Goal: Information Seeking & Learning: Find specific fact

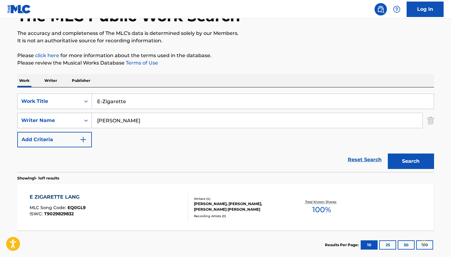
drag, startPoint x: 138, startPoint y: 120, endPoint x: 66, endPoint y: 120, distance: 72.2
click at [66, 120] on div "SearchWithCriteriabaa8f95d-7abf-4447-81f6-5226bfa769ca Writer Name [PERSON_NAME]" at bounding box center [225, 120] width 417 height 15
paste input "Tiefbasskommando"
type input "Tiefbasskommando"
click at [410, 166] on button "Search" at bounding box center [411, 160] width 46 height 15
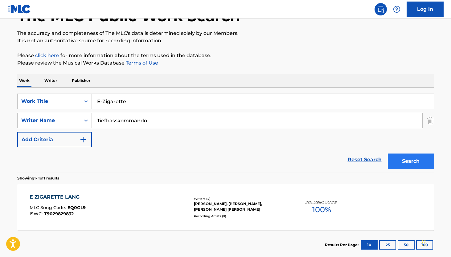
scroll to position [11, 0]
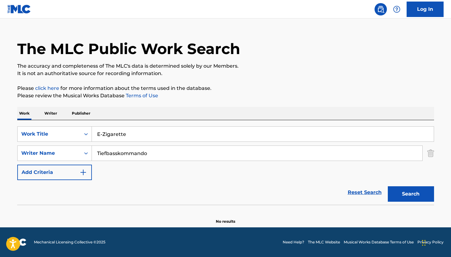
drag, startPoint x: 178, startPoint y: 153, endPoint x: 96, endPoint y: 153, distance: 82.4
click at [96, 153] on input "Tiefbasskommando" at bounding box center [257, 153] width 331 height 15
click at [423, 195] on button "Search" at bounding box center [411, 193] width 46 height 15
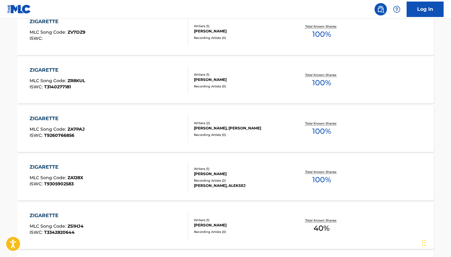
scroll to position [0, 0]
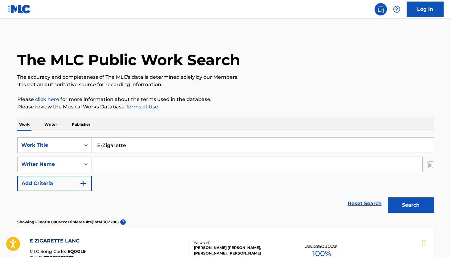
drag, startPoint x: 132, startPoint y: 147, endPoint x: 80, endPoint y: 147, distance: 52.4
click at [80, 147] on div "SearchWithCriteria0d844ff2-de06-4303-9d25-51c94f4db7cc Work Title E-Zigarette" at bounding box center [225, 144] width 417 height 15
paste input "DE1FH2200343"
type input "DE1FH2200343"
drag, startPoint x: 145, startPoint y: 148, endPoint x: 88, endPoint y: 142, distance: 57.1
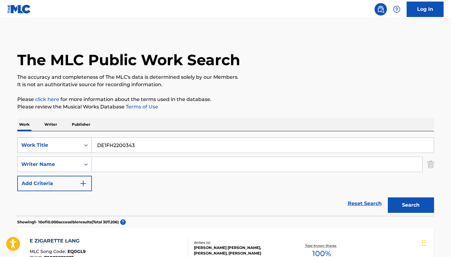
click at [88, 142] on div "SearchWithCriteria0d844ff2-de06-4303-9d25-51c94f4db7cc Work Title DE1FH2200343" at bounding box center [225, 144] width 417 height 15
type input "keinen namen"
click at [129, 164] on input "Search Form" at bounding box center [257, 164] width 331 height 15
paste input "[PERSON_NAME]"
type input "[PERSON_NAME]"
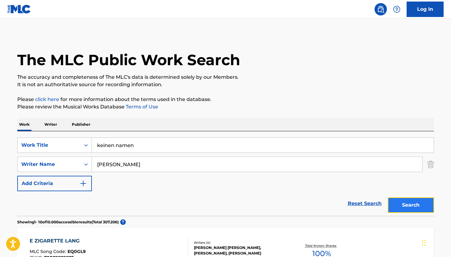
click at [415, 206] on button "Search" at bounding box center [411, 204] width 46 height 15
